Goal: Task Accomplishment & Management: Use online tool/utility

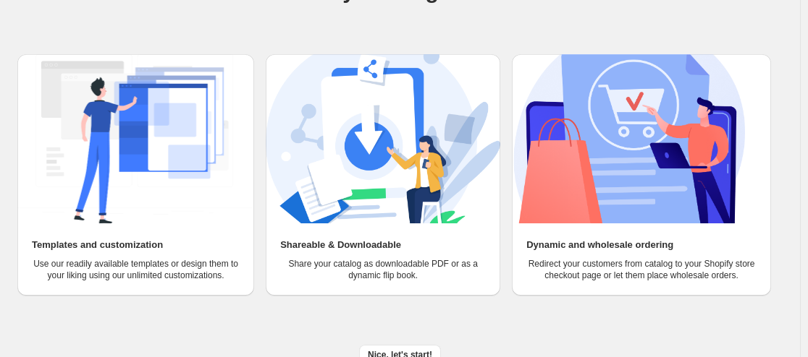
scroll to position [156, 0]
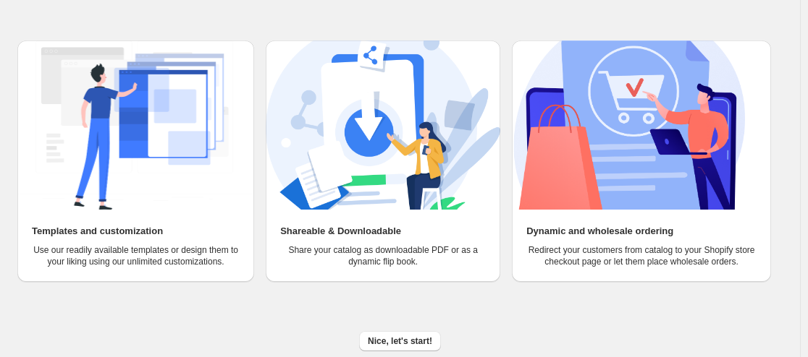
click at [156, 105] on img at bounding box center [134, 125] width 234 height 169
click at [403, 342] on span "Nice, let's start!" at bounding box center [400, 342] width 64 height 12
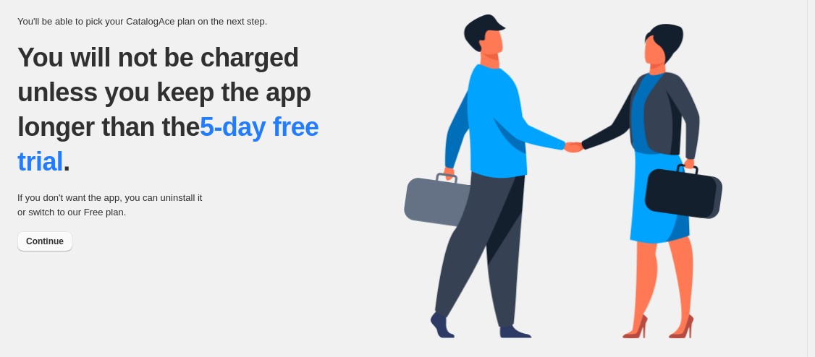
click at [41, 241] on span "Continue" at bounding box center [45, 242] width 38 height 12
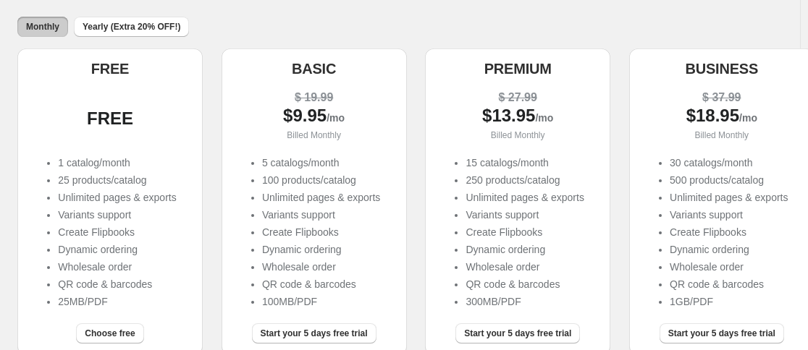
scroll to position [289, 0]
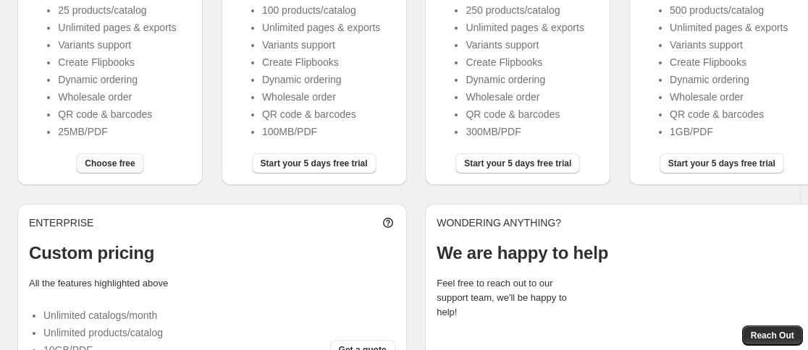
click at [119, 169] on span "Choose free" at bounding box center [110, 164] width 50 height 12
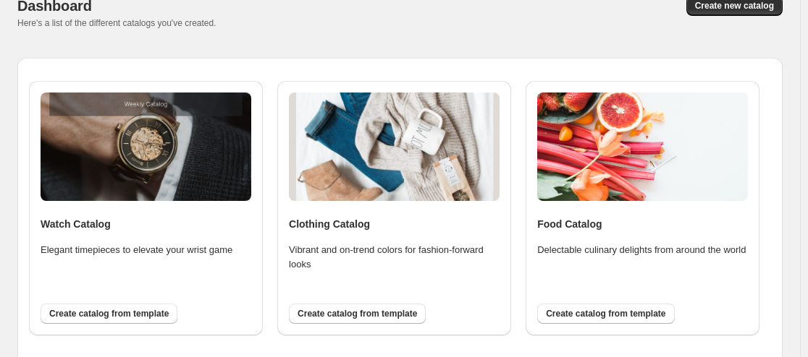
scroll to position [109, 0]
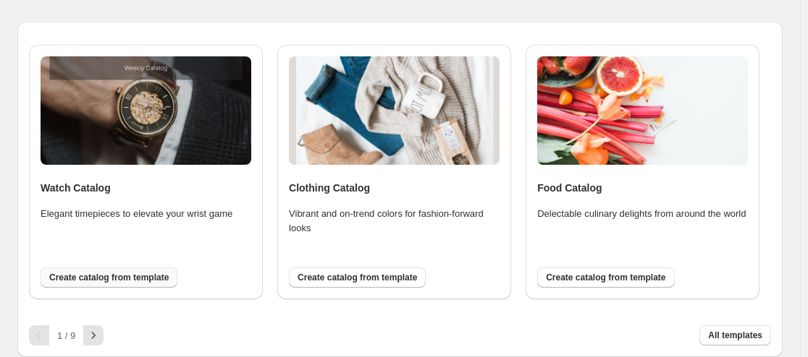
click at [143, 277] on span "Create catalog from template" at bounding box center [108, 278] width 119 height 12
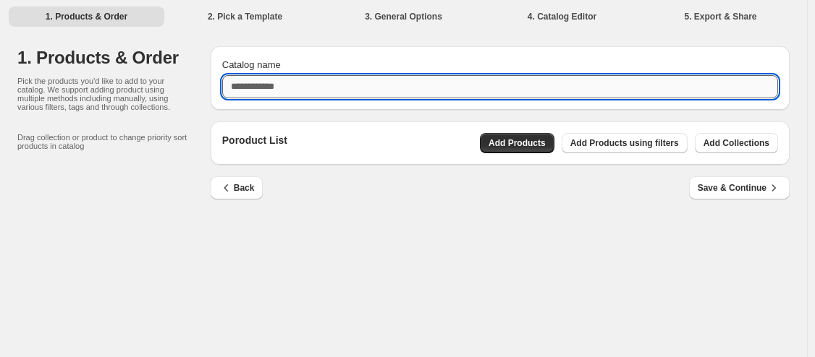
click at [384, 82] on input "Catalog name" at bounding box center [500, 86] width 556 height 23
click at [525, 144] on div "Poroduct List Add Products Add Products using filters Add Collections" at bounding box center [500, 143] width 579 height 43
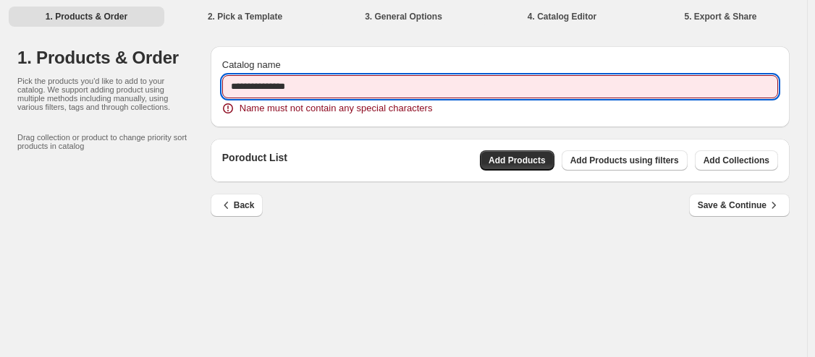
click at [310, 87] on input "**********" at bounding box center [500, 86] width 556 height 23
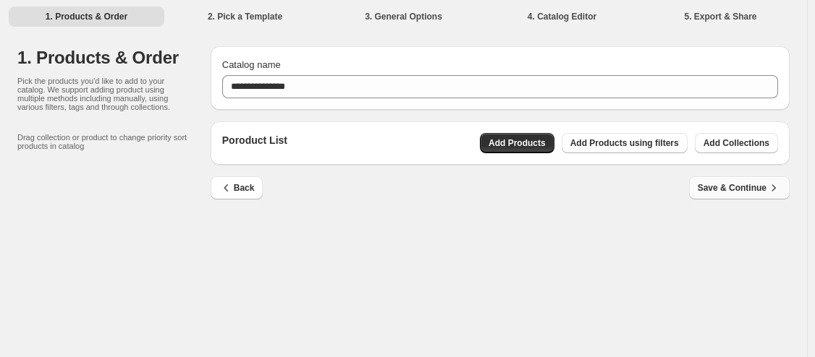
click at [716, 188] on span "Save & Continue" at bounding box center [739, 188] width 83 height 14
click at [740, 190] on span "Save & Continue" at bounding box center [739, 188] width 83 height 14
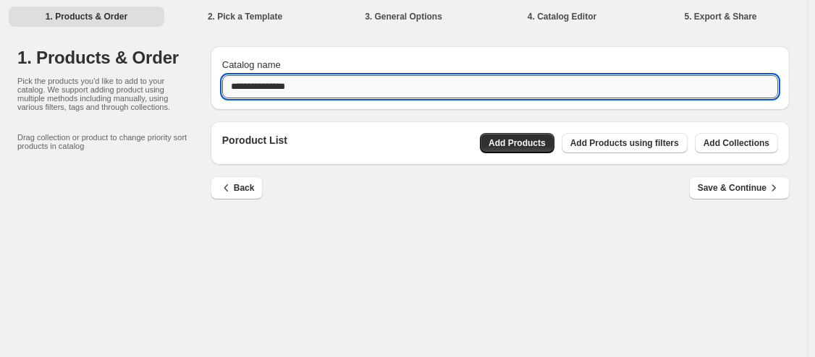
click at [341, 91] on input "**********" at bounding box center [500, 86] width 556 height 23
type input "*******"
click at [734, 188] on span "Save & Continue" at bounding box center [739, 188] width 83 height 14
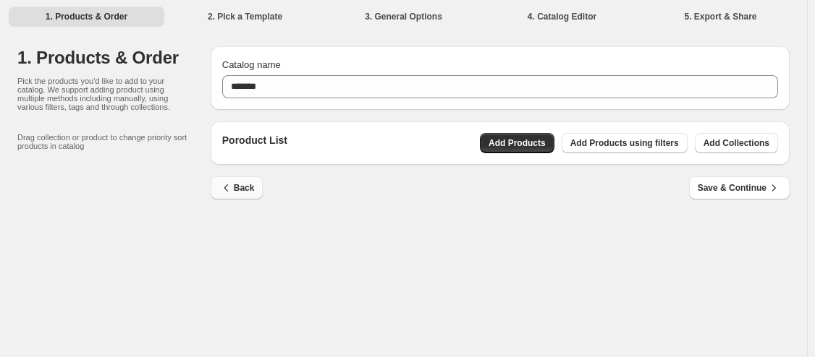
click at [255, 188] on button "Back" at bounding box center [237, 188] width 53 height 23
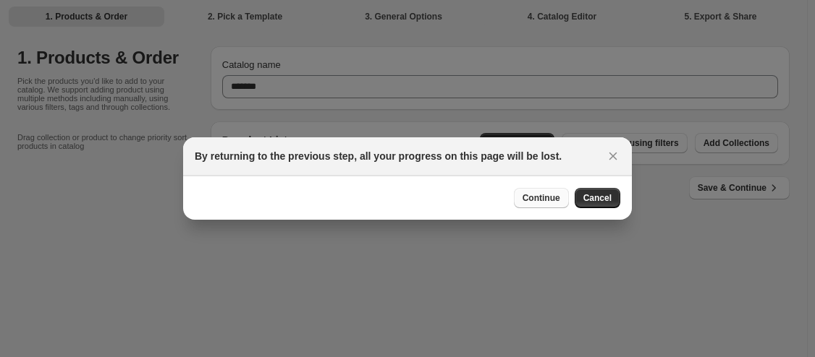
click at [528, 194] on span "Continue" at bounding box center [541, 198] width 38 height 12
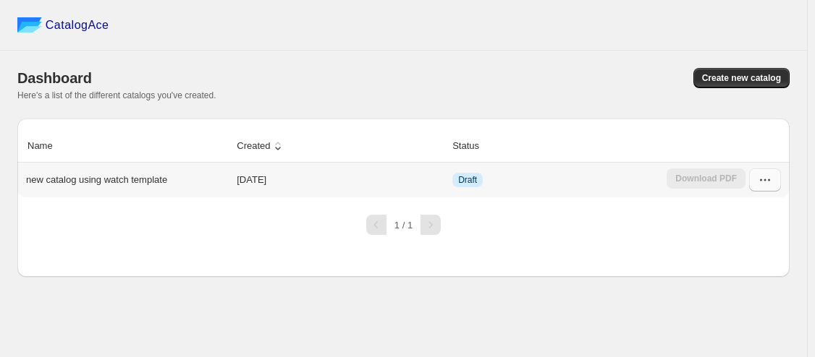
click at [758, 186] on icon "button" at bounding box center [765, 180] width 14 height 14
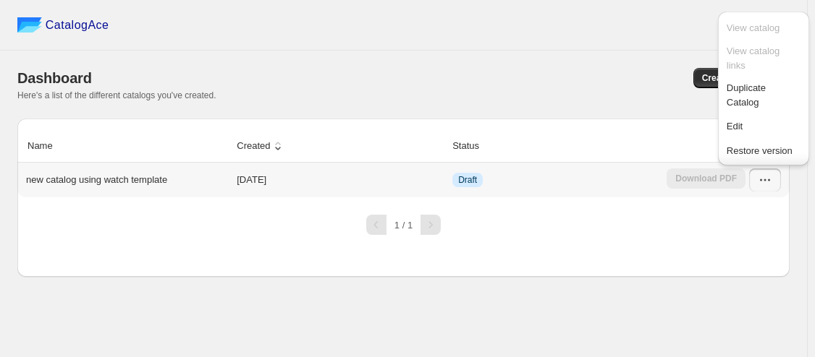
click at [627, 190] on td "Draft" at bounding box center [555, 180] width 214 height 35
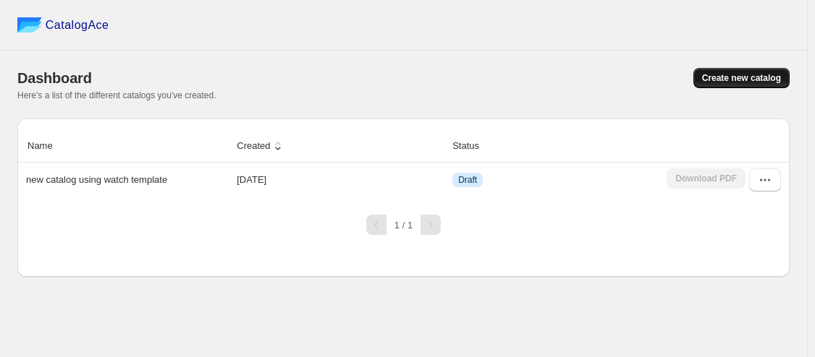
click at [725, 75] on span "Create new catalog" at bounding box center [741, 78] width 79 height 12
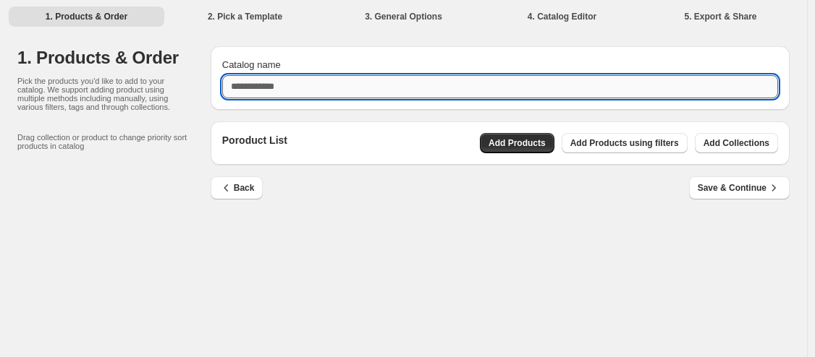
click at [260, 93] on input "Catalog name" at bounding box center [500, 86] width 556 height 23
type input "**********"
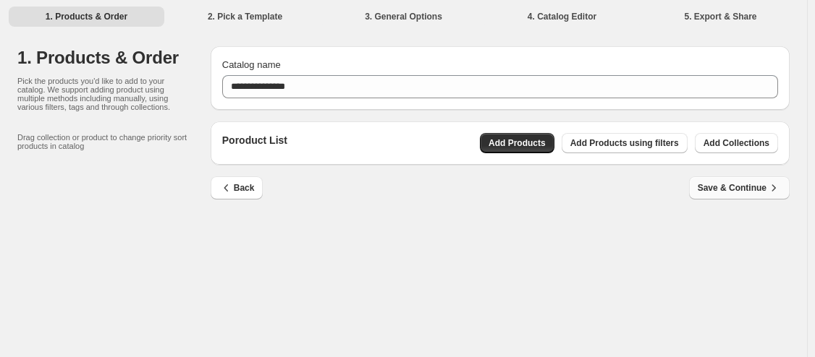
click at [755, 185] on span "Save & Continue" at bounding box center [739, 188] width 83 height 14
click at [546, 143] on span "Add Products" at bounding box center [516, 143] width 57 height 12
click at [546, 141] on span "Add Products" at bounding box center [516, 143] width 57 height 12
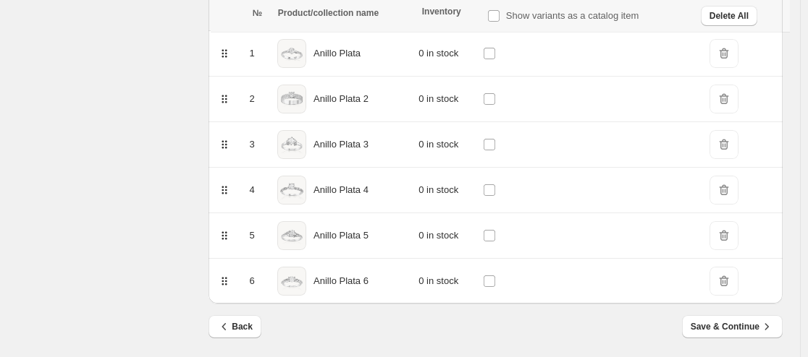
scroll to position [242, 0]
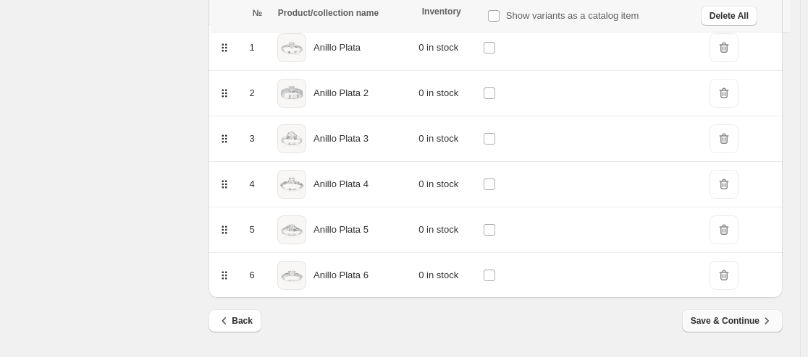
click at [750, 319] on span "Save & Continue" at bounding box center [731, 321] width 83 height 14
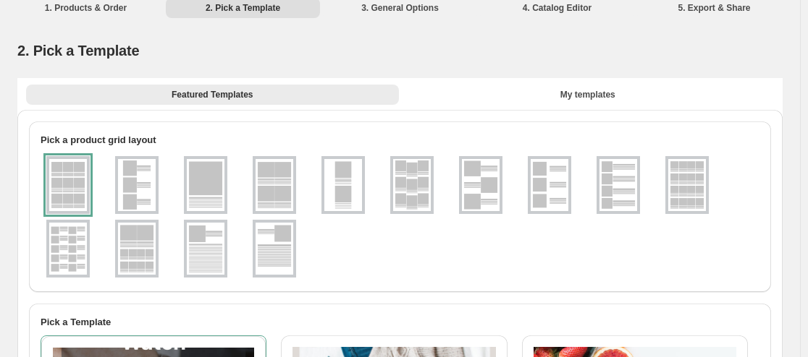
scroll to position [0, 0]
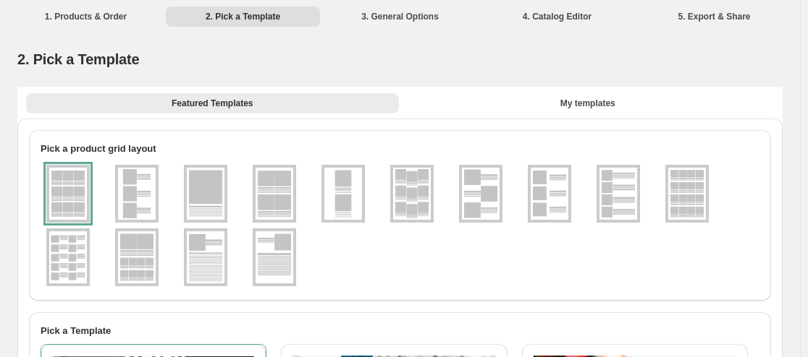
click at [74, 187] on div at bounding box center [67, 194] width 43 height 58
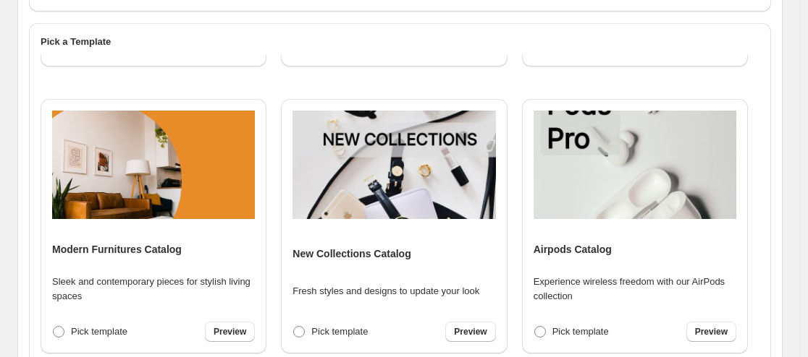
scroll to position [579, 0]
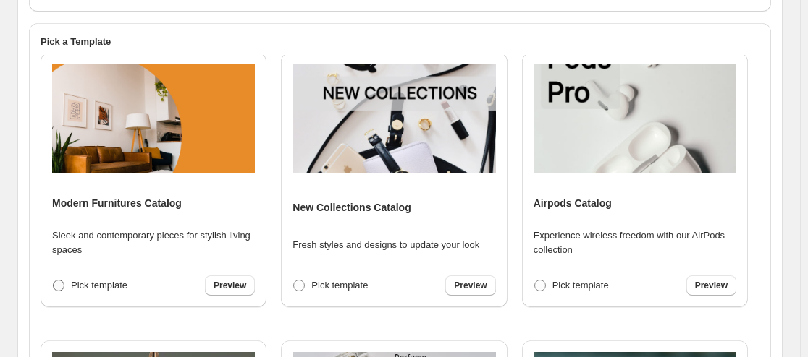
click at [77, 279] on span "Pick template" at bounding box center [99, 286] width 56 height 14
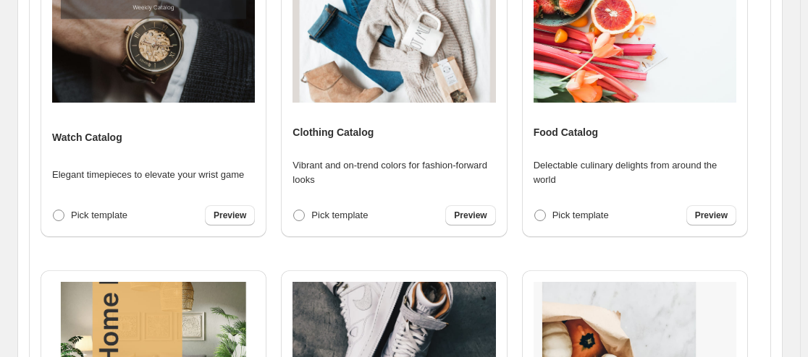
scroll to position [657, 0]
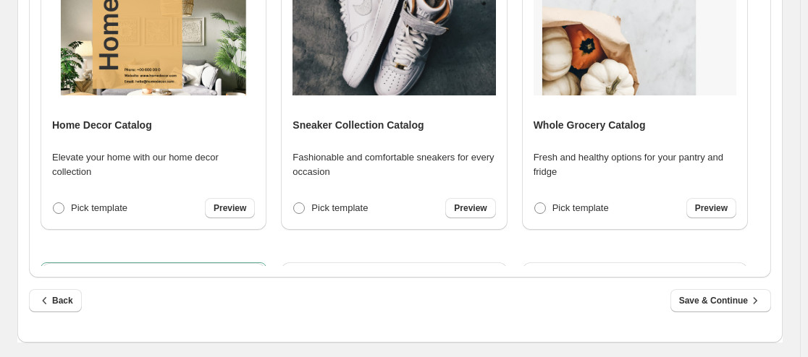
click at [740, 304] on span "Save & Continue" at bounding box center [720, 301] width 83 height 14
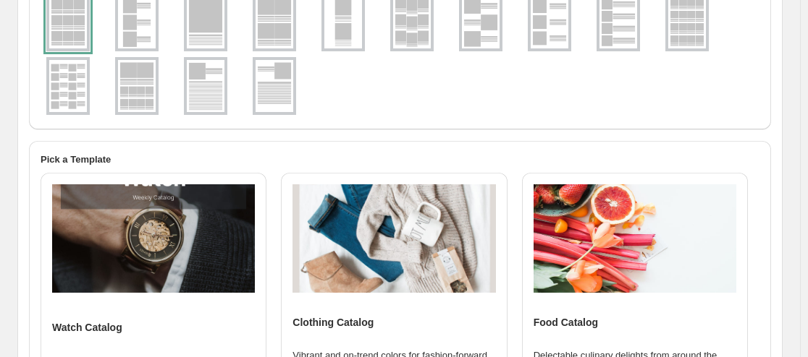
select select "**********"
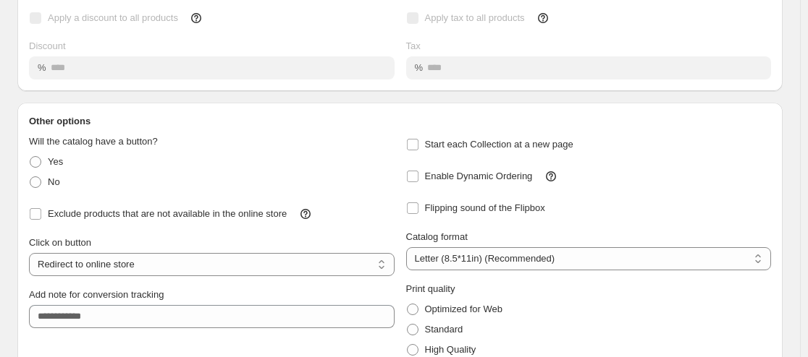
scroll to position [0, 0]
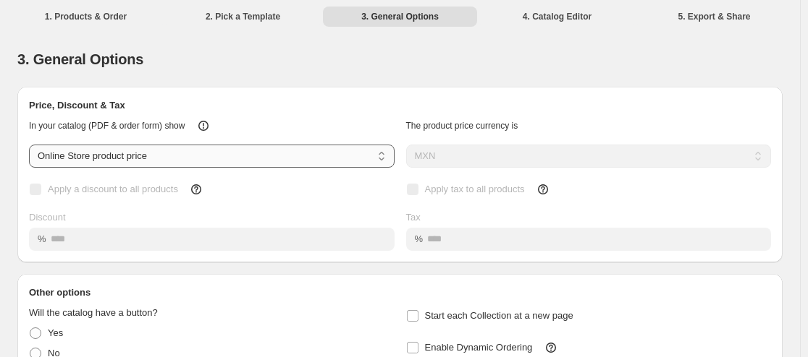
click at [235, 155] on select "**********" at bounding box center [211, 156] width 365 height 23
click at [299, 114] on div "In your catalog (PDF & order form) show" at bounding box center [205, 120] width 377 height 26
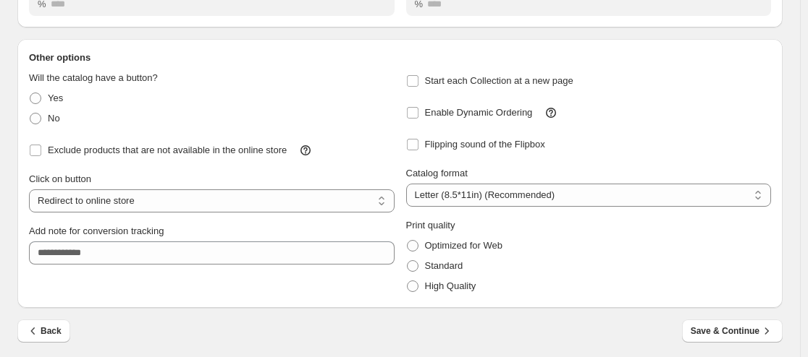
scroll to position [240, 0]
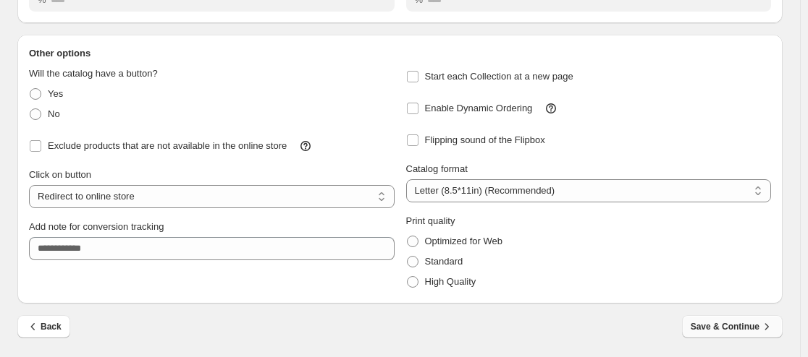
click at [733, 331] on span "Save & Continue" at bounding box center [731, 327] width 83 height 14
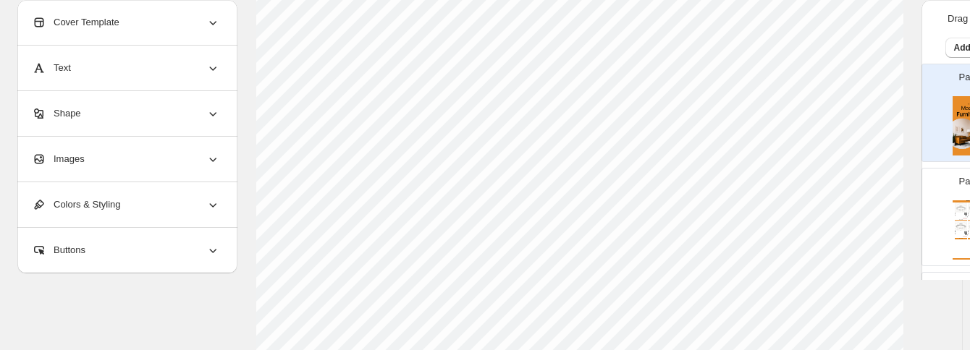
scroll to position [30, 0]
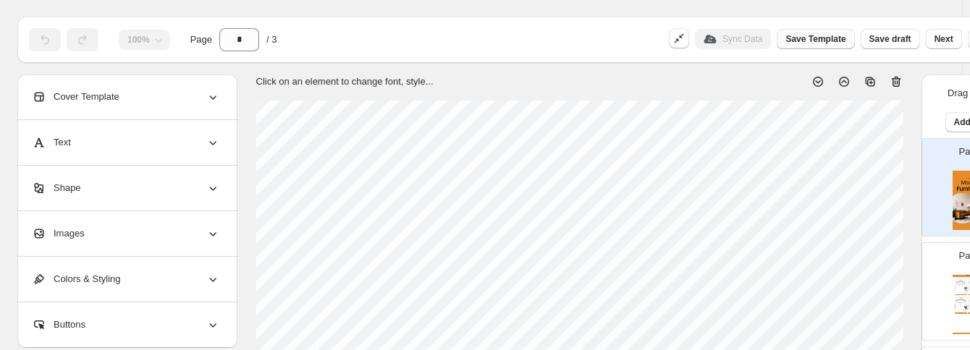
click at [810, 35] on span "Save Template" at bounding box center [815, 39] width 60 height 12
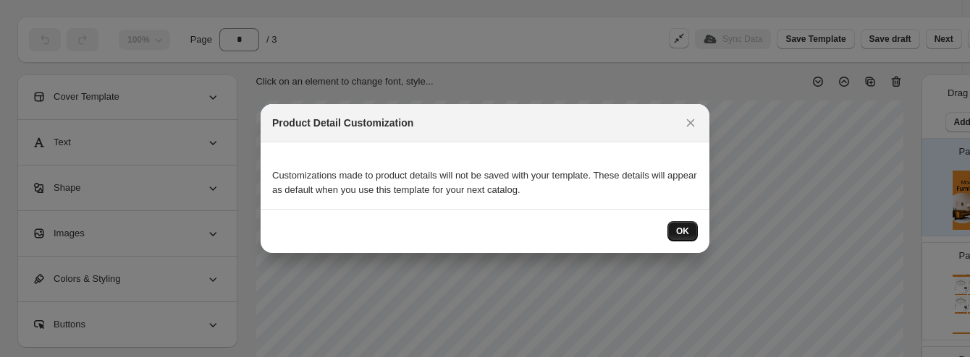
click at [679, 224] on button "OK" at bounding box center [682, 231] width 30 height 20
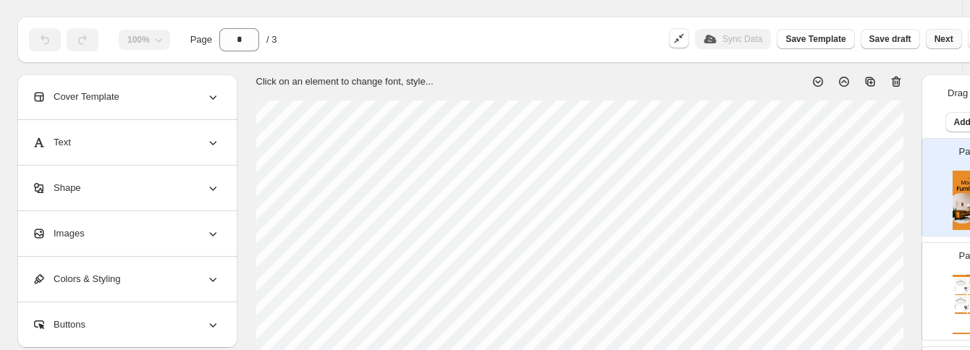
click at [814, 30] on button "Next" at bounding box center [944, 39] width 36 height 20
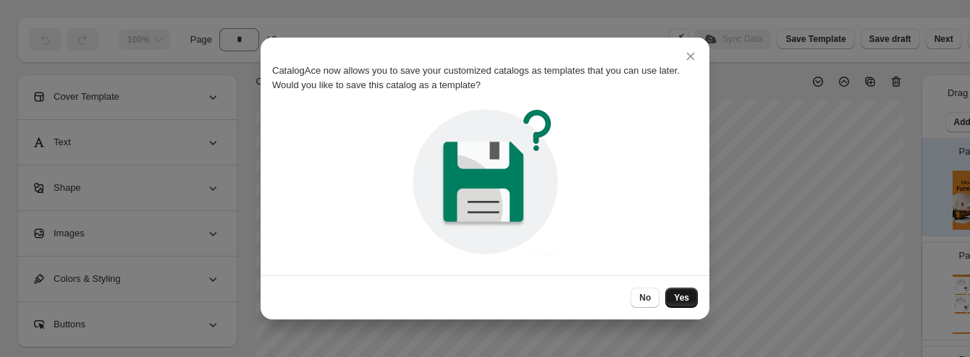
click at [677, 301] on span "Yes" at bounding box center [681, 298] width 15 height 12
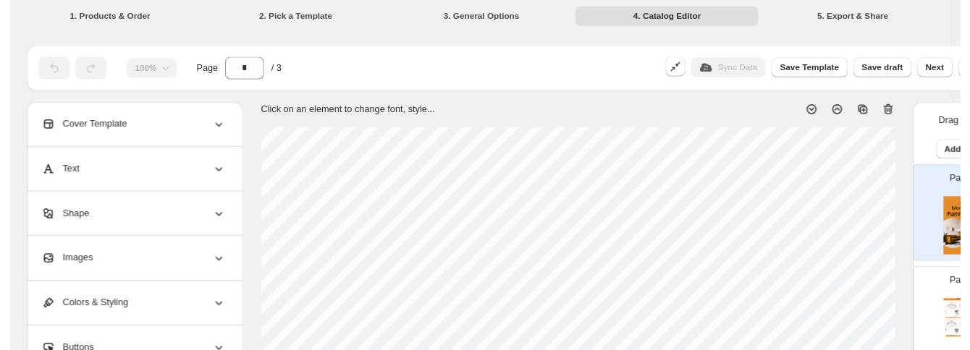
scroll to position [30, 0]
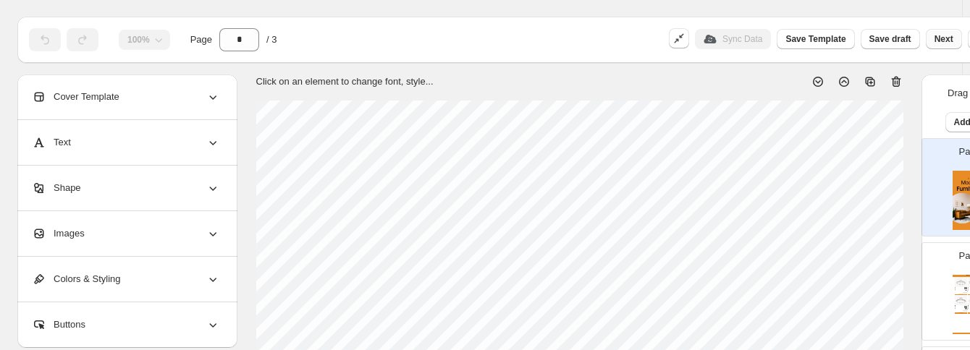
click at [814, 40] on span "Next" at bounding box center [943, 39] width 19 height 12
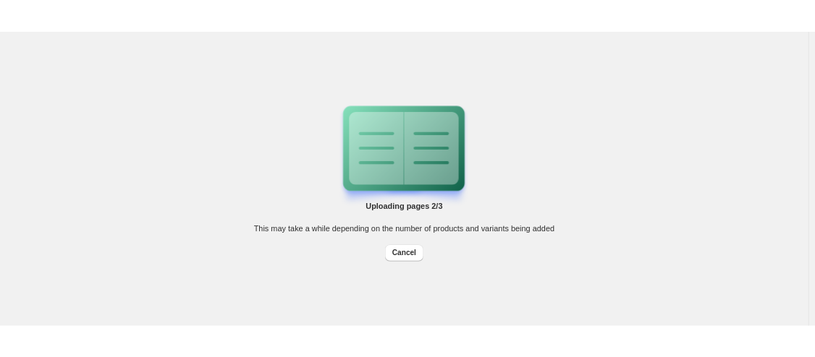
scroll to position [0, 0]
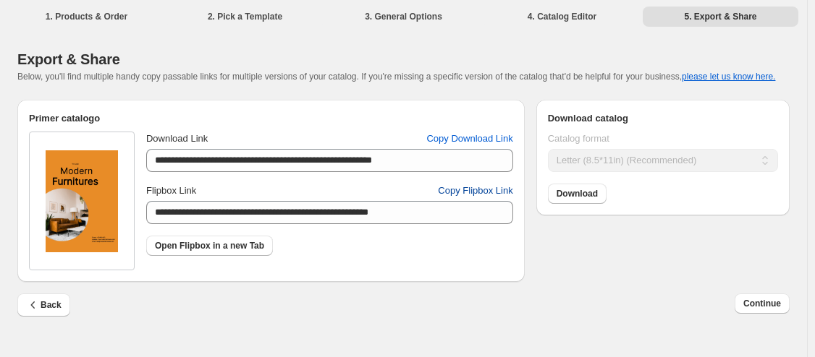
click at [476, 182] on button "Copy Flipbox Link" at bounding box center [475, 190] width 92 height 23
click at [771, 302] on span "Continue" at bounding box center [762, 304] width 38 height 12
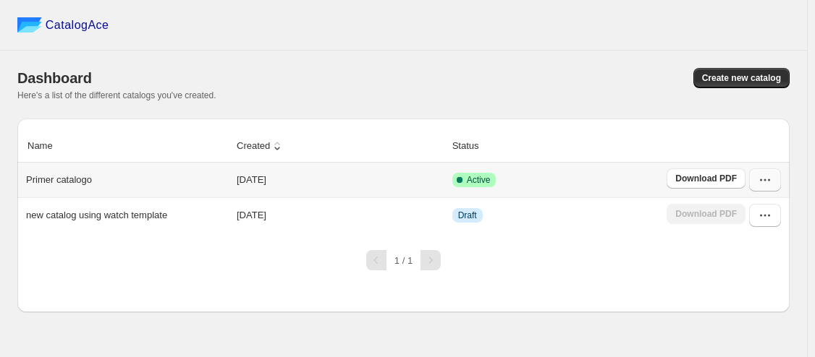
click at [769, 182] on icon "button" at bounding box center [765, 180] width 14 height 14
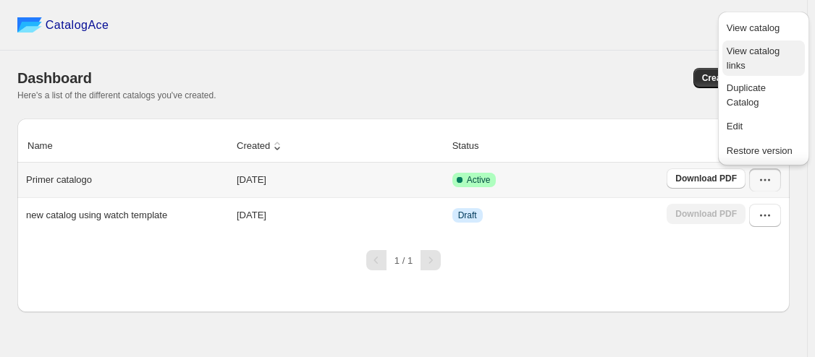
click at [772, 58] on span "View catalog links" at bounding box center [764, 58] width 74 height 29
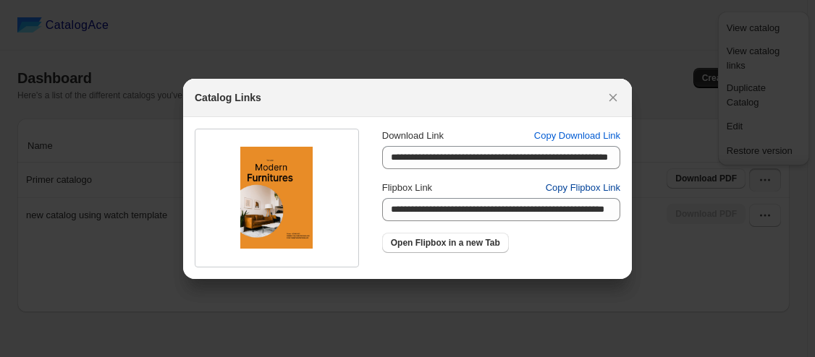
click at [588, 189] on span "Copy Flipbox Link" at bounding box center [583, 188] width 75 height 14
click at [460, 246] on span "Open Flipbox in a new Tab" at bounding box center [445, 243] width 109 height 12
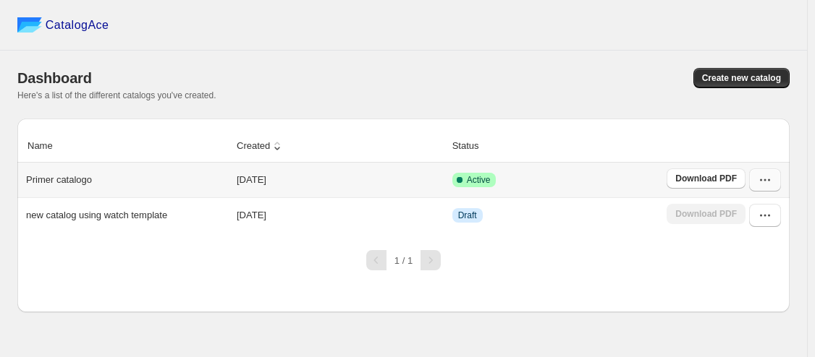
click at [763, 179] on icon "button" at bounding box center [765, 180] width 14 height 14
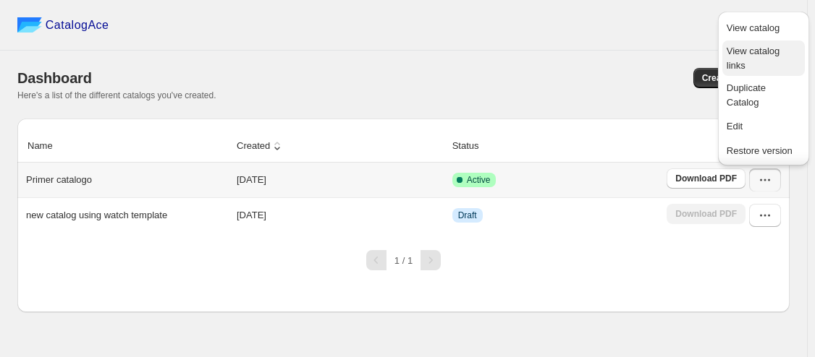
click at [792, 52] on span "View catalog links" at bounding box center [764, 58] width 74 height 29
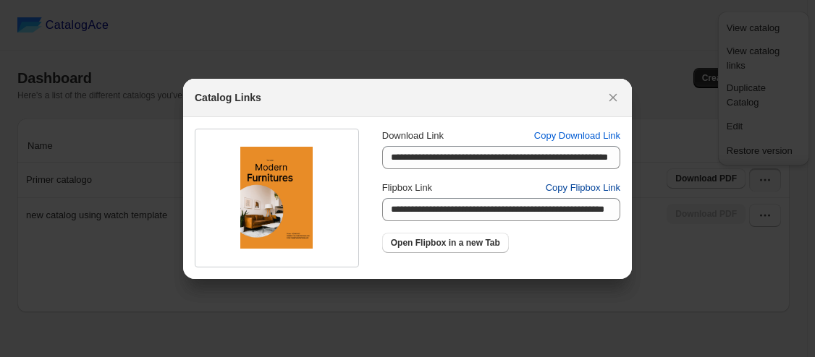
click at [606, 190] on span "Copy Flipbox Link" at bounding box center [583, 188] width 75 height 14
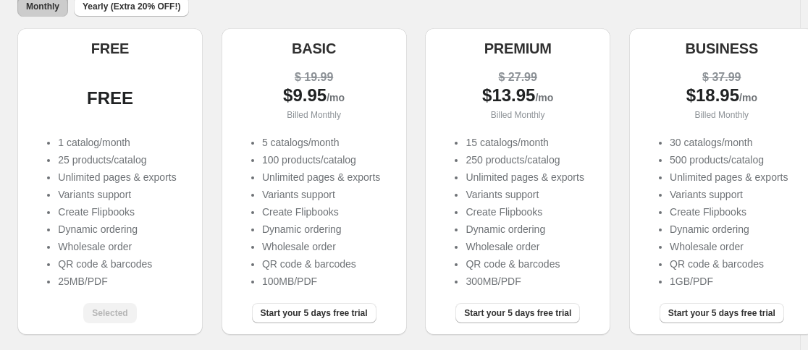
scroll to position [145, 0]
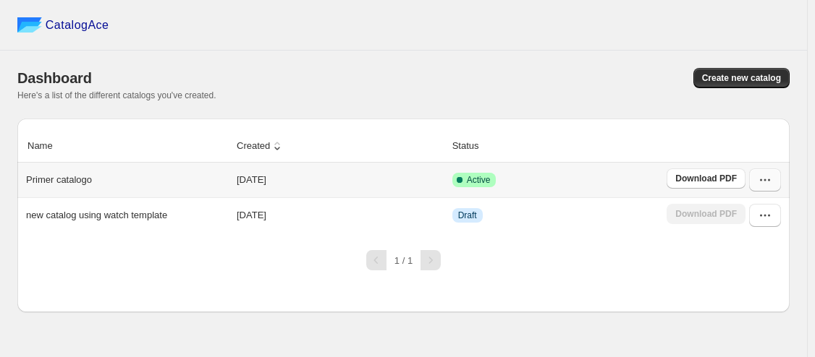
click at [766, 174] on button "button" at bounding box center [765, 180] width 32 height 23
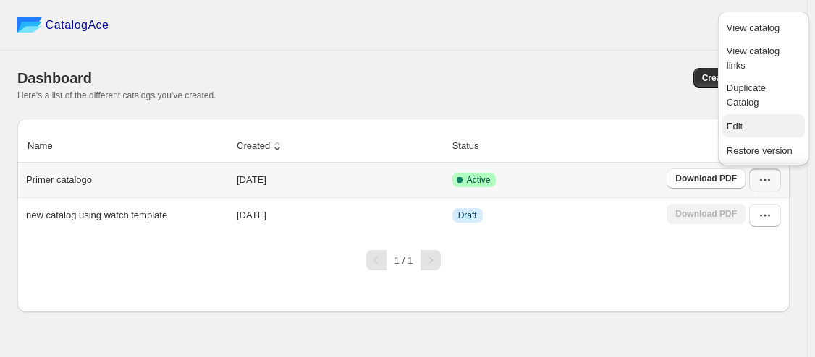
click at [764, 121] on span "Edit" at bounding box center [764, 126] width 74 height 14
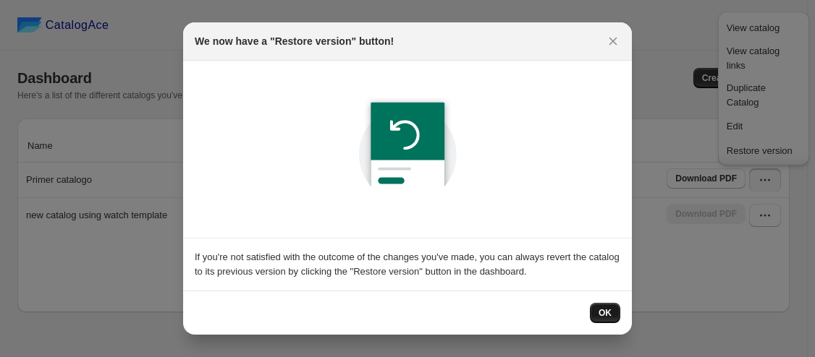
click at [604, 313] on span "OK" at bounding box center [604, 314] width 13 height 12
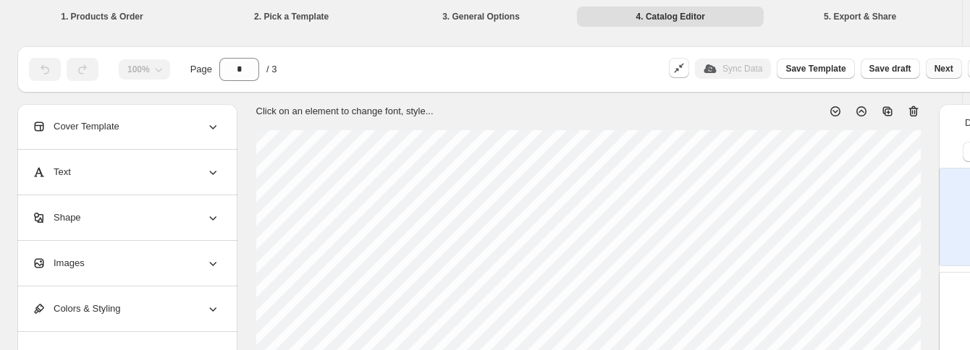
click at [814, 67] on span "Next" at bounding box center [943, 69] width 19 height 12
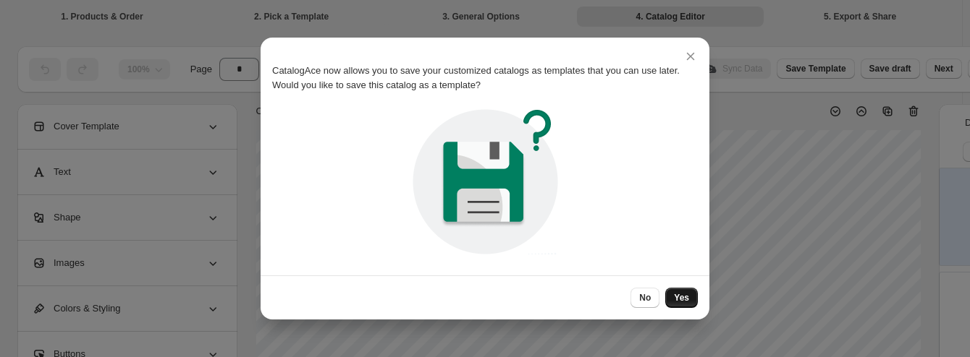
click at [687, 300] on span "Yes" at bounding box center [681, 298] width 15 height 12
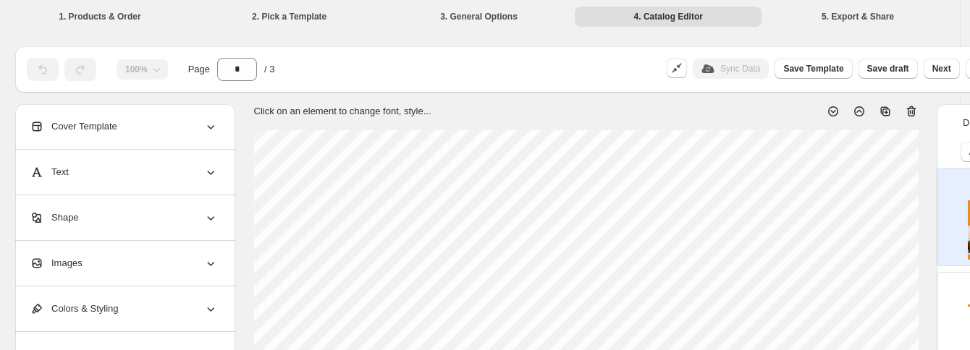
scroll to position [0, 73]
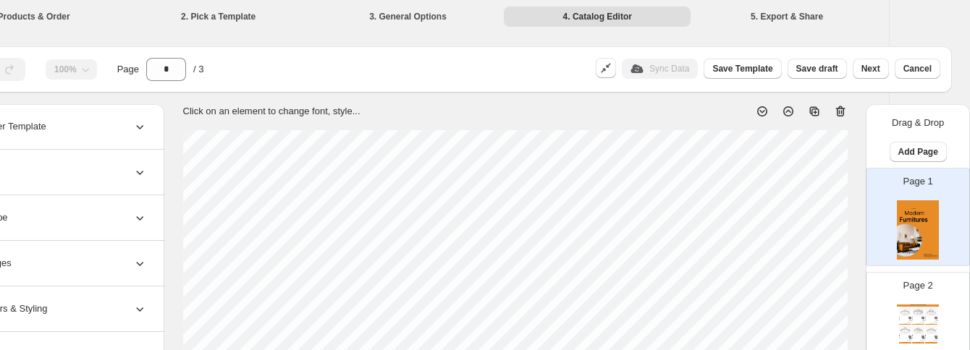
click at [35, 14] on li "1. Products & Order" at bounding box center [29, 16] width 187 height 20
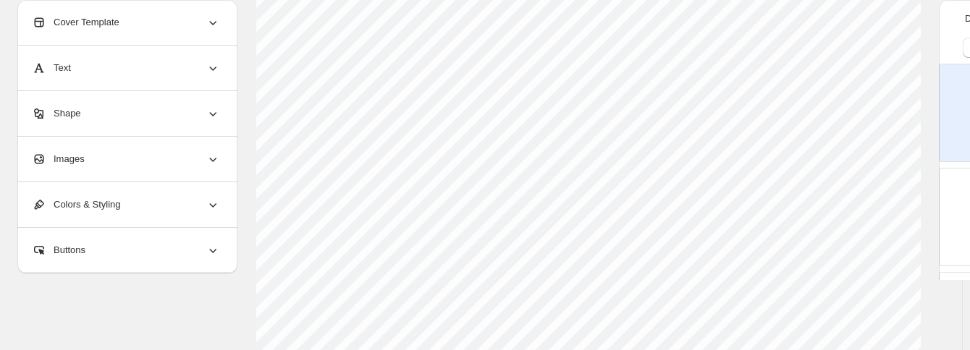
scroll to position [0, 0]
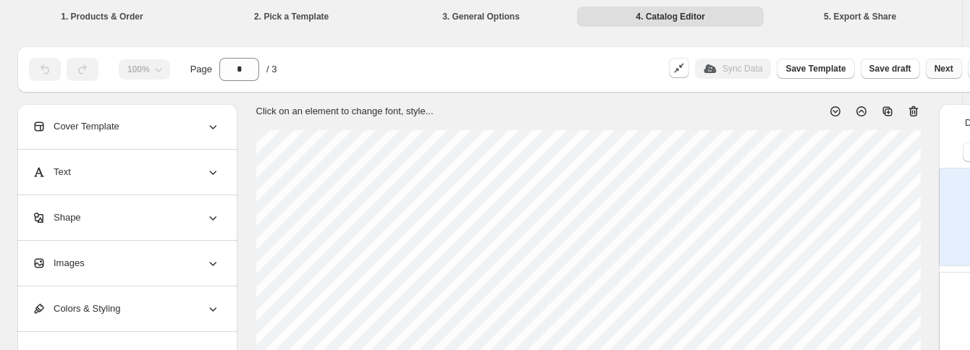
click at [814, 66] on span "Next" at bounding box center [943, 69] width 19 height 12
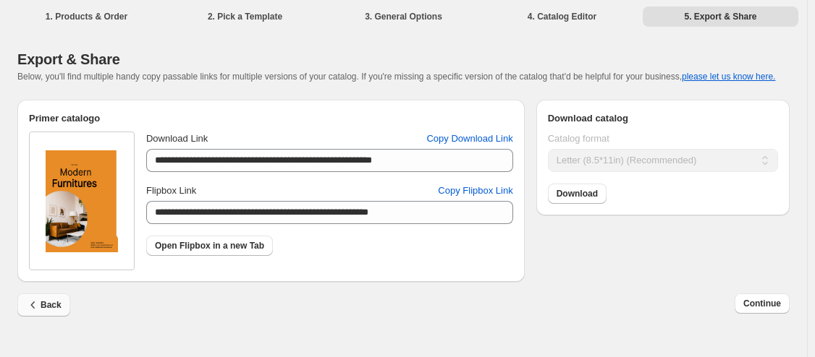
click at [38, 312] on icon "button" at bounding box center [33, 305] width 14 height 14
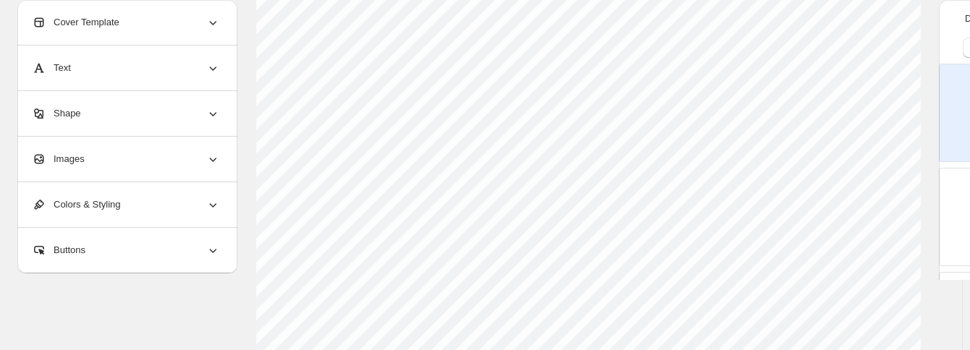
scroll to position [145, 0]
click at [178, 106] on div "Shape" at bounding box center [126, 113] width 188 height 45
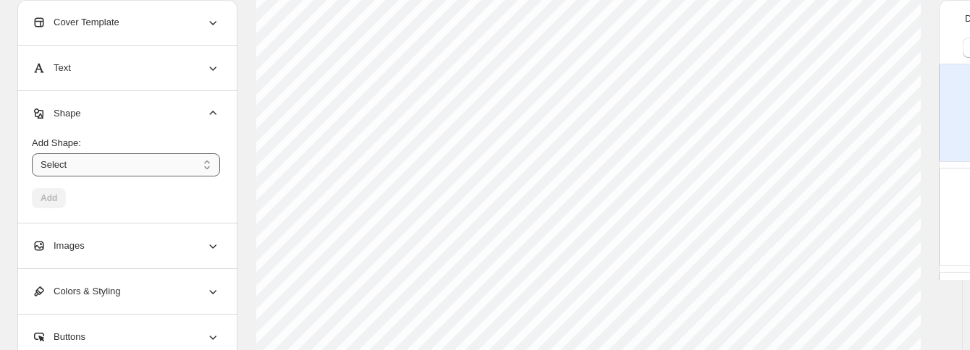
click at [103, 166] on select "****** ********* **** **** *******" at bounding box center [126, 164] width 188 height 23
click at [151, 125] on div "Add Shape: ****** ********* **** **** ******* Select Add" at bounding box center [126, 166] width 188 height 84
click at [79, 336] on span "Buttons" at bounding box center [59, 337] width 54 height 14
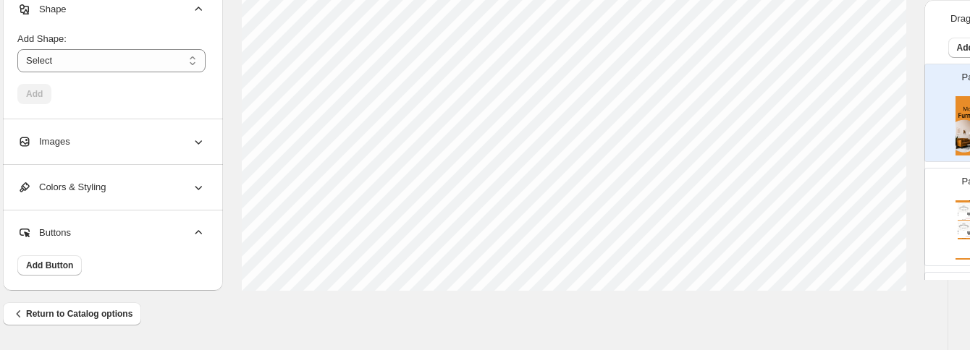
scroll to position [699, 73]
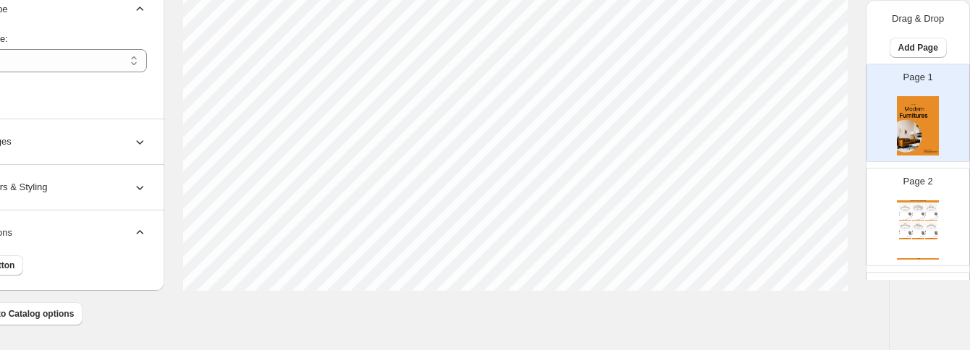
click at [814, 197] on div "Page 2 Modern Furnitures Catalog Anillo Plata Anillo Plata Stock Quantity: 0 SK…" at bounding box center [911, 211] width 91 height 97
type input "*"
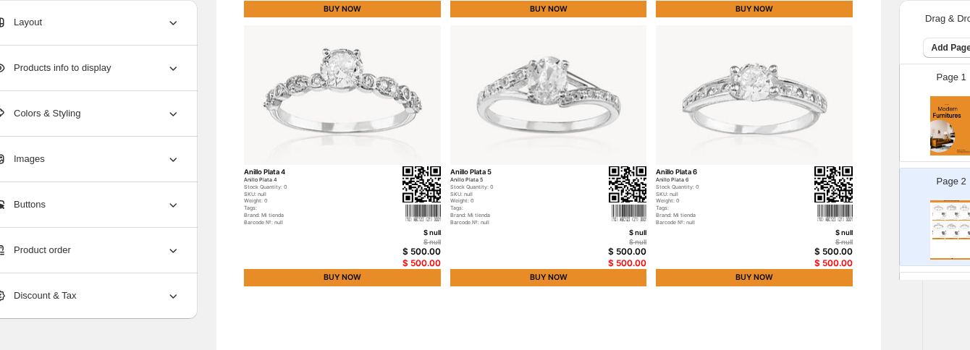
scroll to position [410, 0]
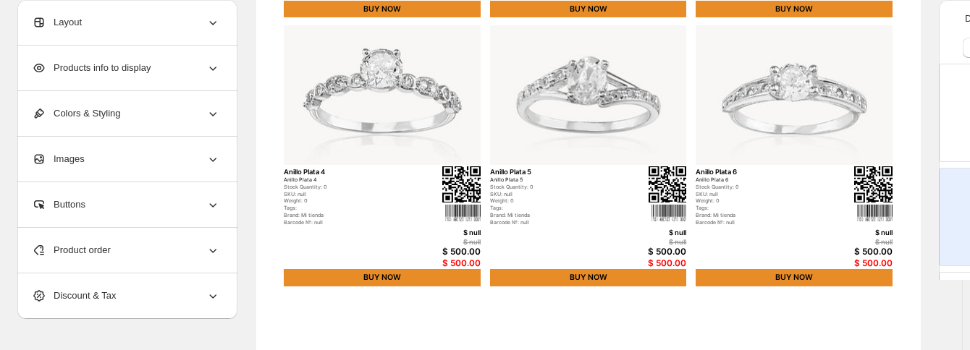
click at [213, 243] on icon at bounding box center [213, 250] width 14 height 14
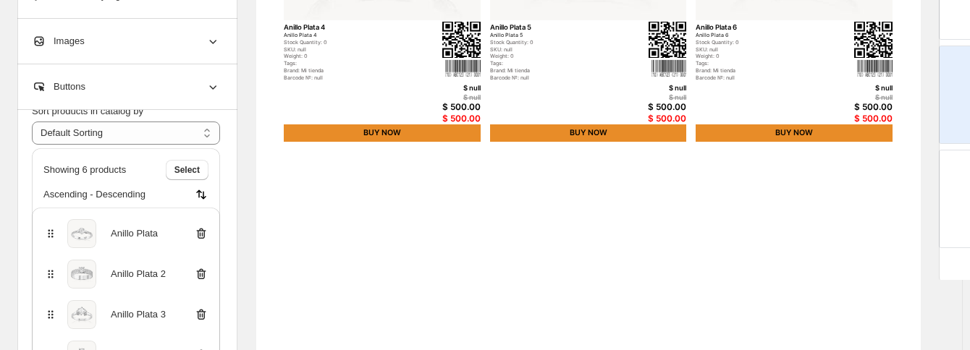
scroll to position [145, 0]
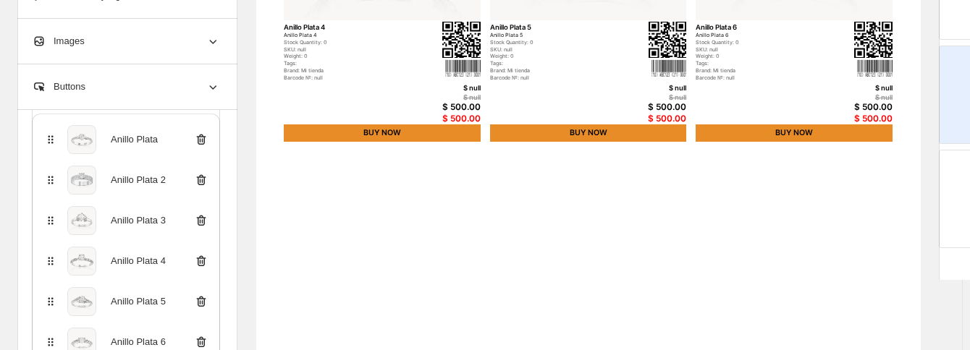
click at [218, 85] on icon at bounding box center [213, 87] width 14 height 14
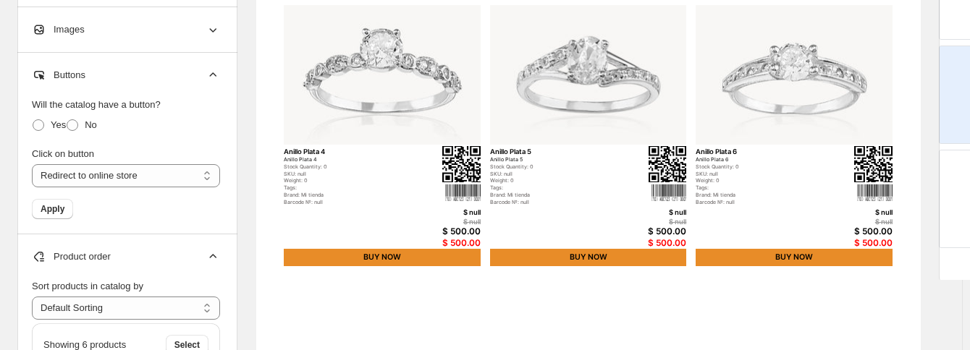
scroll to position [410, 0]
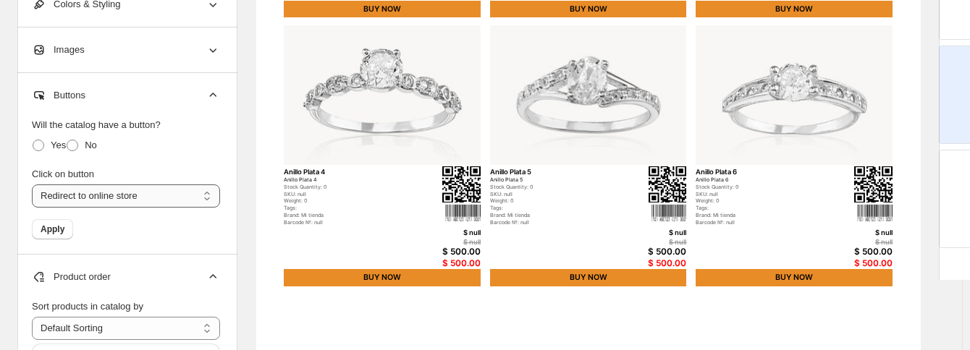
click at [148, 191] on select "**********" at bounding box center [126, 196] width 188 height 23
select select "**********"
click at [32, 185] on select "**********" at bounding box center [126, 196] width 188 height 23
click at [58, 229] on button "Apply" at bounding box center [52, 229] width 41 height 20
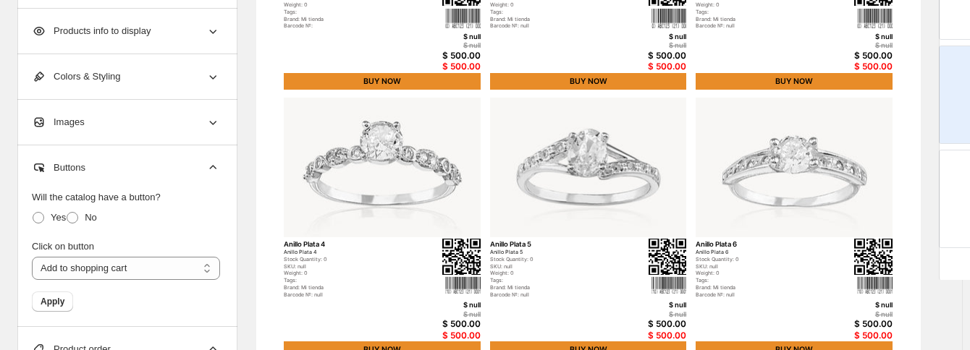
scroll to position [0, 0]
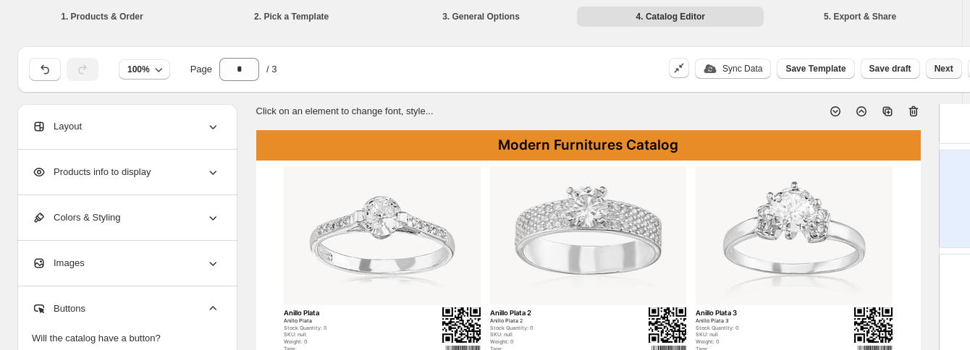
click at [814, 70] on span "Next" at bounding box center [943, 69] width 19 height 12
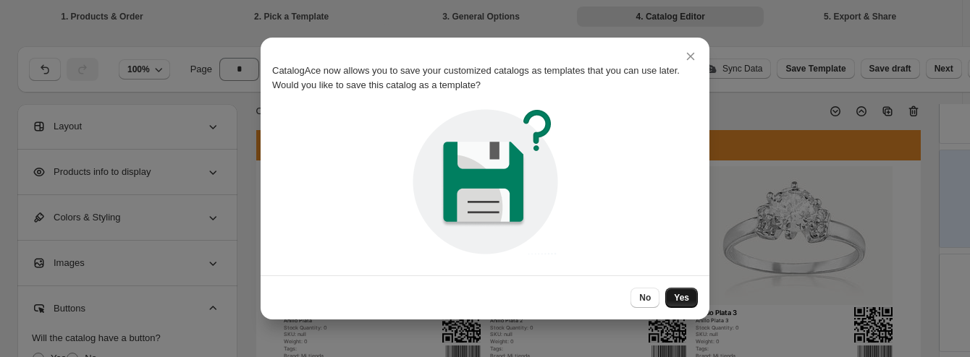
click at [687, 296] on span "Yes" at bounding box center [681, 298] width 15 height 12
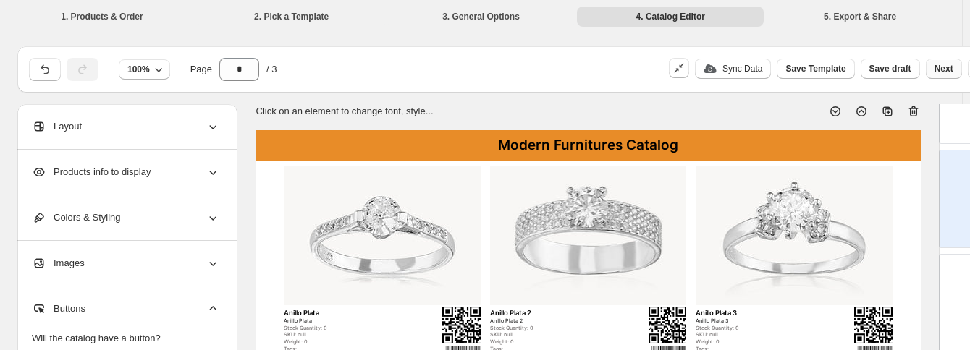
click at [814, 66] on span "Next" at bounding box center [943, 69] width 19 height 12
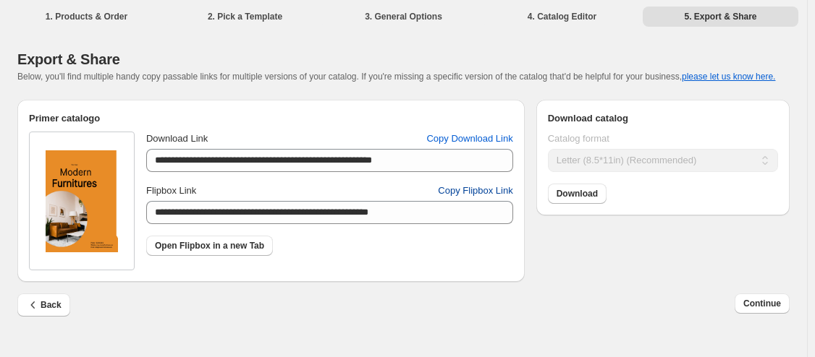
click at [499, 198] on span "Copy Flipbox Link" at bounding box center [475, 191] width 75 height 14
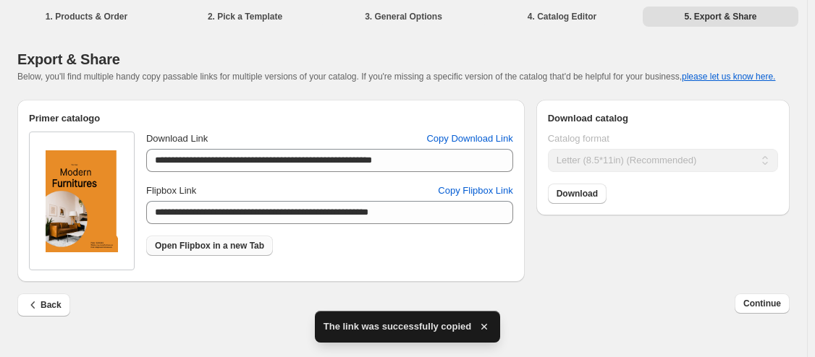
click at [213, 255] on link "Open Flipbox in a new Tab" at bounding box center [209, 246] width 127 height 20
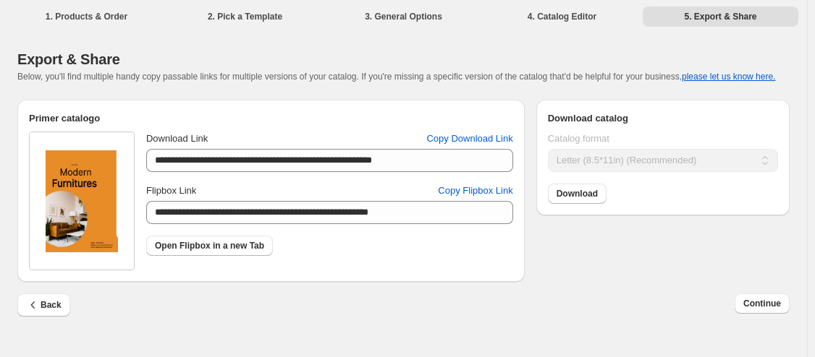
click at [542, 17] on li "4. Catalog Editor" at bounding box center [562, 16] width 156 height 20
click at [774, 305] on span "Continue" at bounding box center [762, 304] width 38 height 12
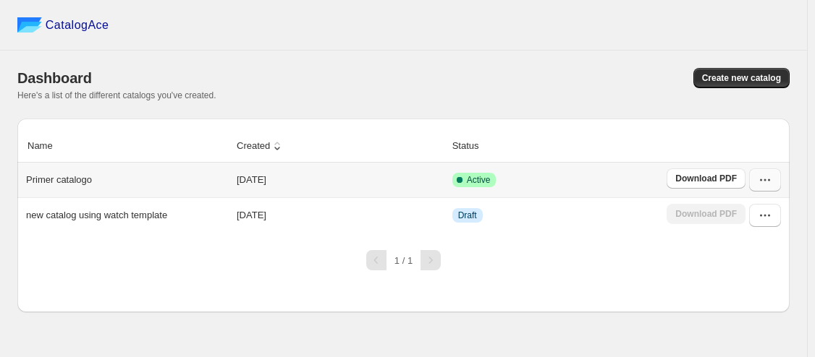
click at [767, 177] on icon "button" at bounding box center [765, 180] width 14 height 14
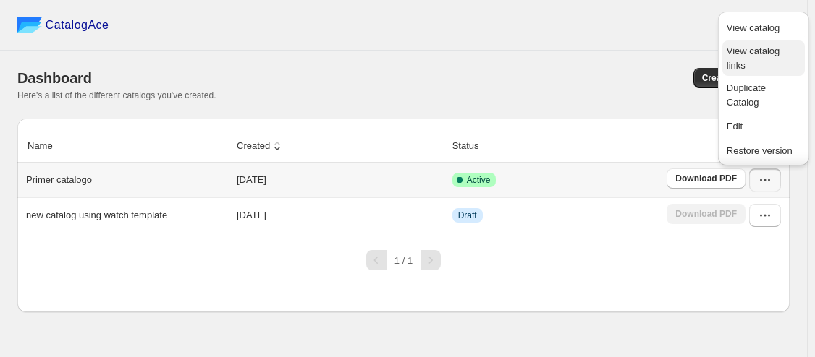
click at [779, 55] on span "View catalog links" at bounding box center [764, 58] width 74 height 29
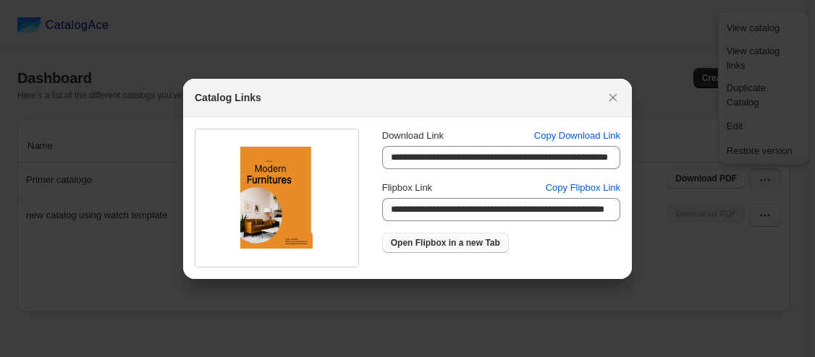
click at [469, 244] on span "Open Flipbox in a new Tab" at bounding box center [445, 243] width 109 height 12
click at [614, 103] on icon ":r5c:" at bounding box center [613, 97] width 14 height 14
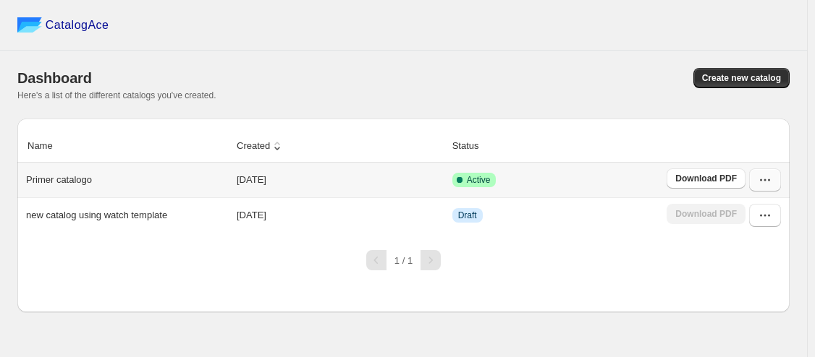
click at [770, 186] on icon "button" at bounding box center [765, 180] width 14 height 14
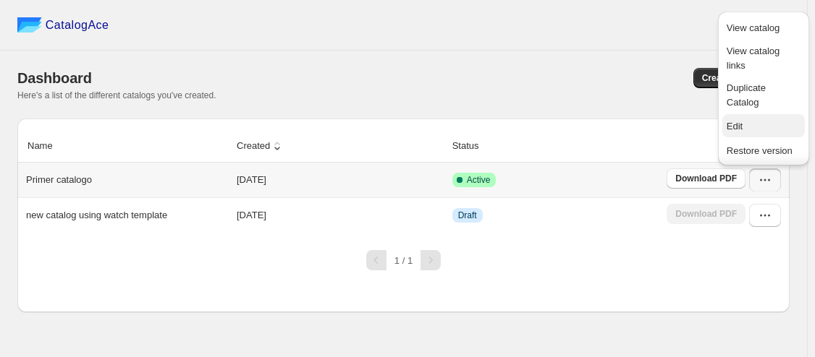
click at [747, 135] on button "Edit" at bounding box center [763, 125] width 82 height 23
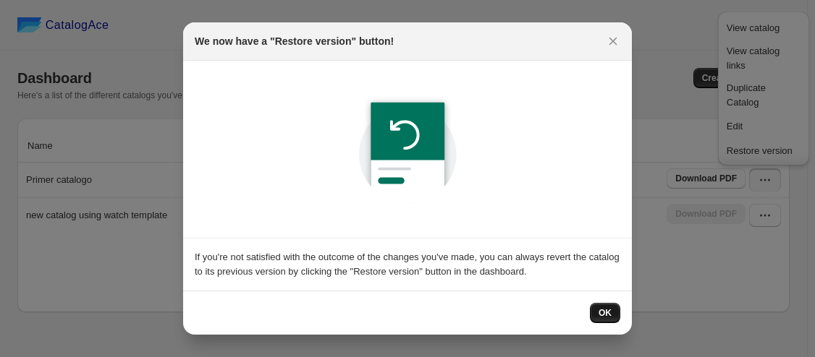
click at [603, 318] on span "OK" at bounding box center [604, 314] width 13 height 12
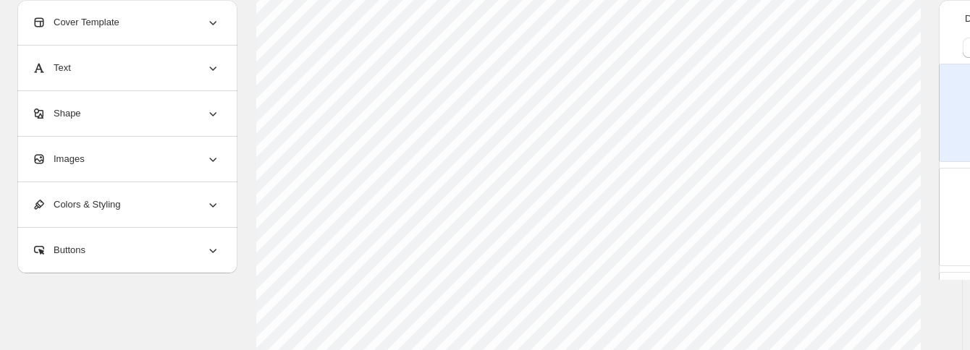
scroll to position [217, 0]
click at [156, 251] on div "Buttons" at bounding box center [126, 250] width 188 height 45
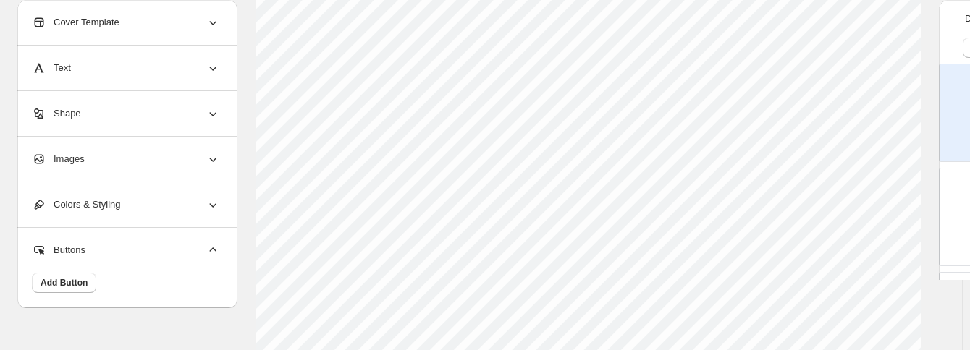
click at [814, 209] on div "Page 2 Modern Furnitures Catalog Anillo Plata Anillo Plata Stock Quantity: 0 SK…" at bounding box center [984, 211] width 91 height 97
type input "*"
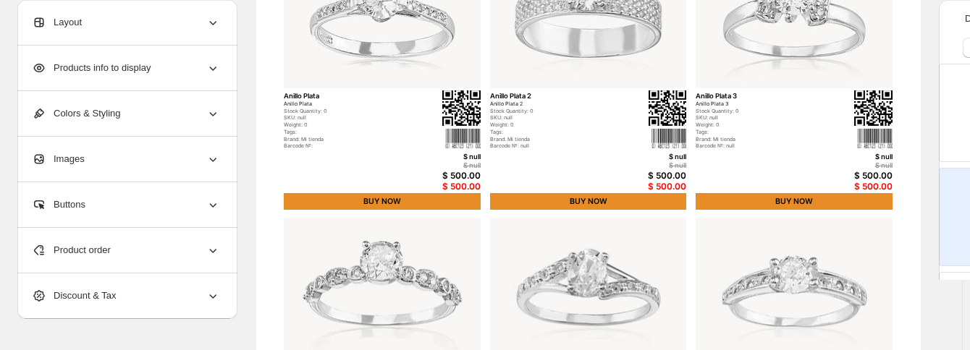
click at [199, 74] on div "Products info to display" at bounding box center [126, 68] width 188 height 45
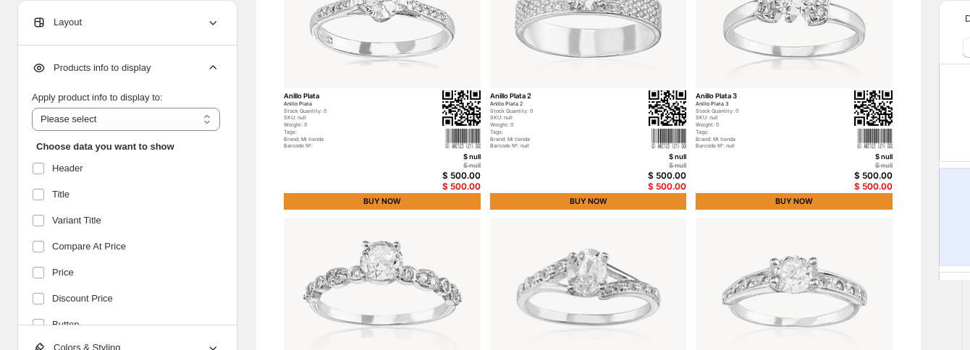
click at [199, 74] on div "Products info to display" at bounding box center [126, 68] width 188 height 45
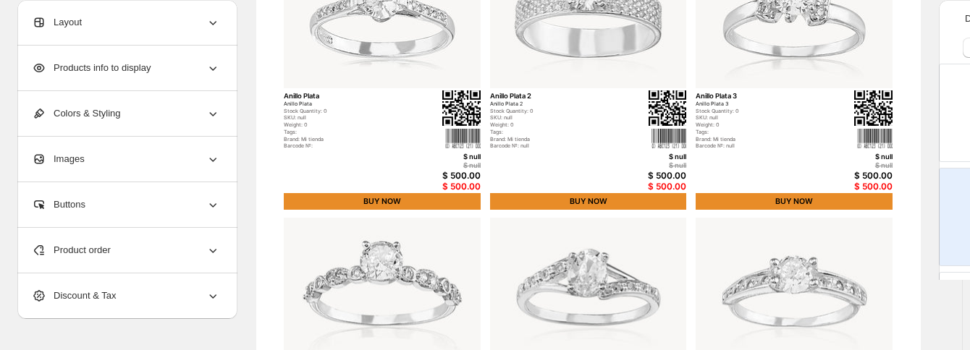
click at [200, 203] on div "Buttons" at bounding box center [126, 204] width 188 height 45
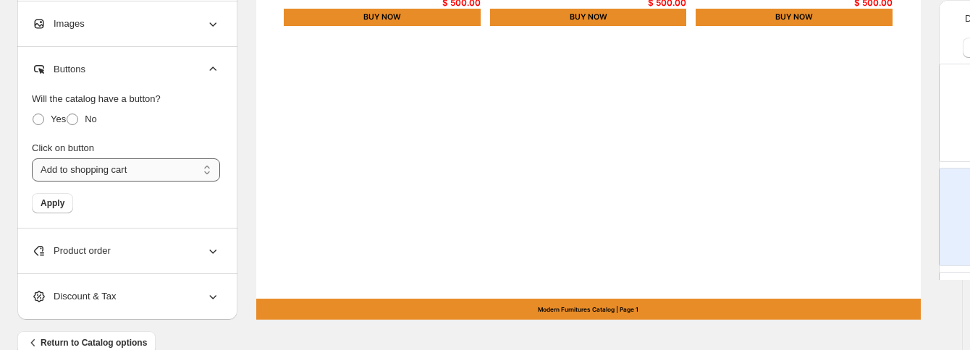
scroll to position [699, 0]
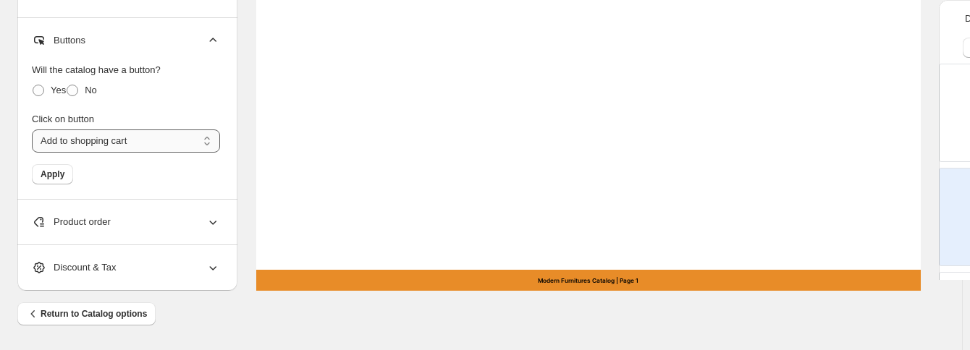
click at [95, 140] on select "**********" at bounding box center [126, 141] width 188 height 23
click at [122, 289] on div "Discount & Tax" at bounding box center [126, 267] width 188 height 45
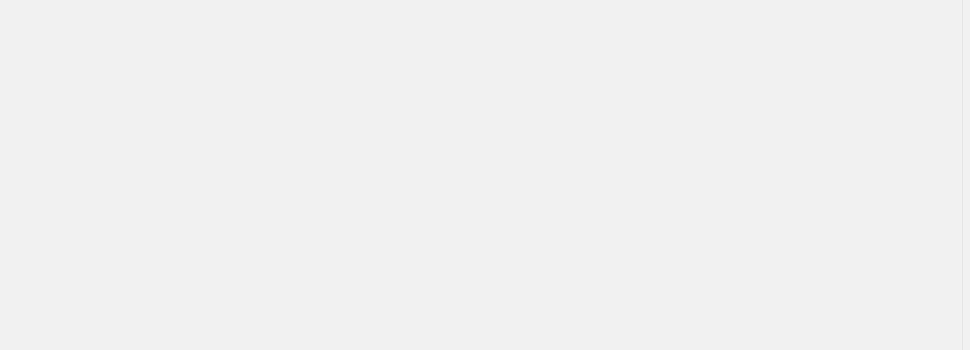
scroll to position [0, 0]
